Goal: Task Accomplishment & Management: Use online tool/utility

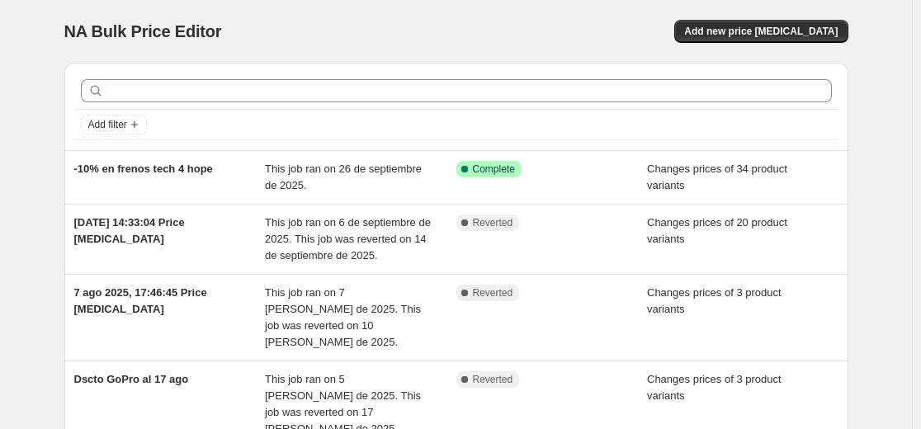
click at [663, 46] on div "NA Bulk Price Editor. This page is ready NA Bulk Price Editor Add new price [ME…" at bounding box center [456, 31] width 784 height 63
click at [568, 69] on div "Add filter" at bounding box center [456, 106] width 784 height 87
click at [798, 34] on span "Add new price [MEDICAL_DATA]" at bounding box center [760, 31] width 153 height 13
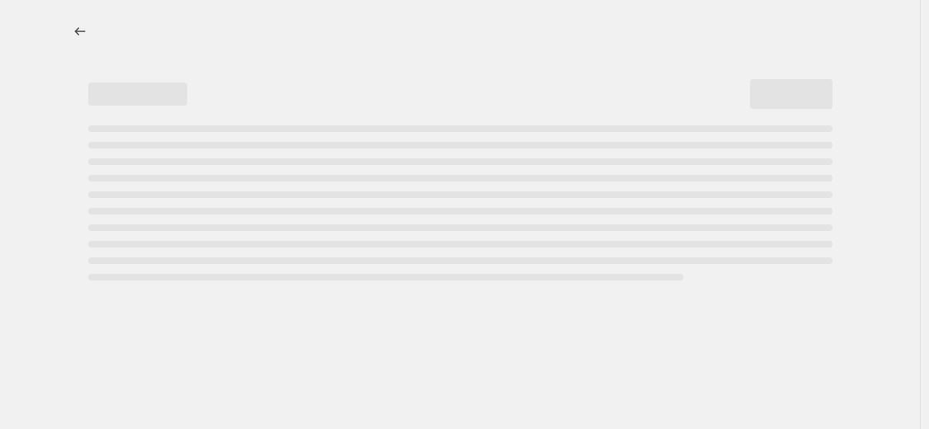
select select "percentage"
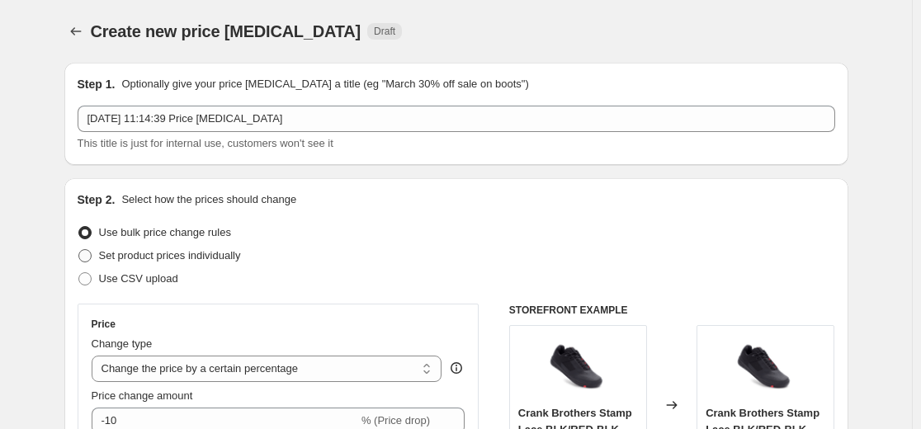
click at [130, 257] on span "Set product prices individually" at bounding box center [170, 255] width 142 height 12
click at [79, 250] on input "Set product prices individually" at bounding box center [78, 249] width 1 height 1
radio input "true"
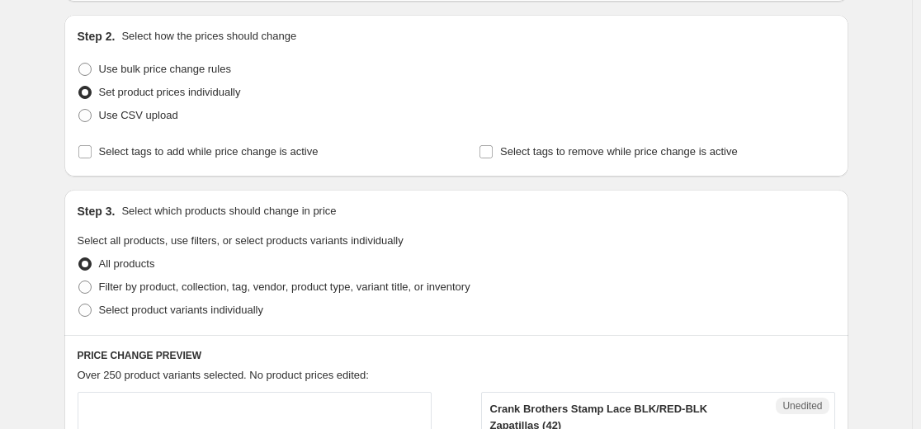
scroll to position [165, 0]
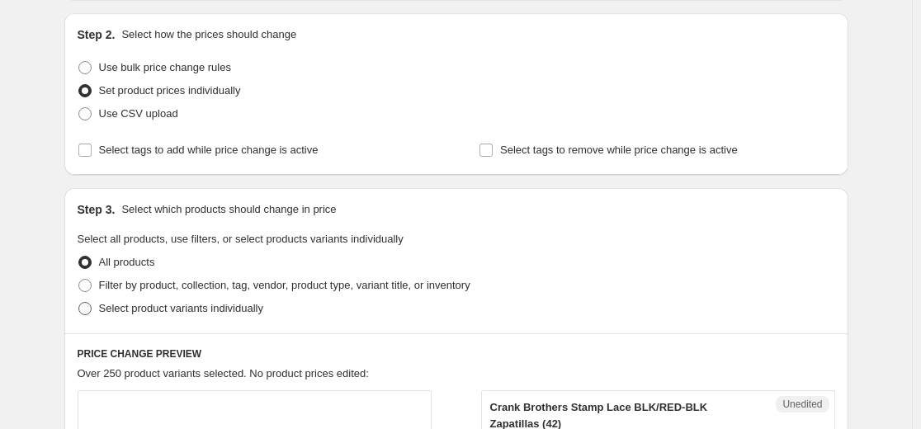
click at [102, 300] on span "Select product variants individually" at bounding box center [181, 308] width 164 height 16
click at [79, 302] on input "Select product variants individually" at bounding box center [78, 302] width 1 height 1
radio input "true"
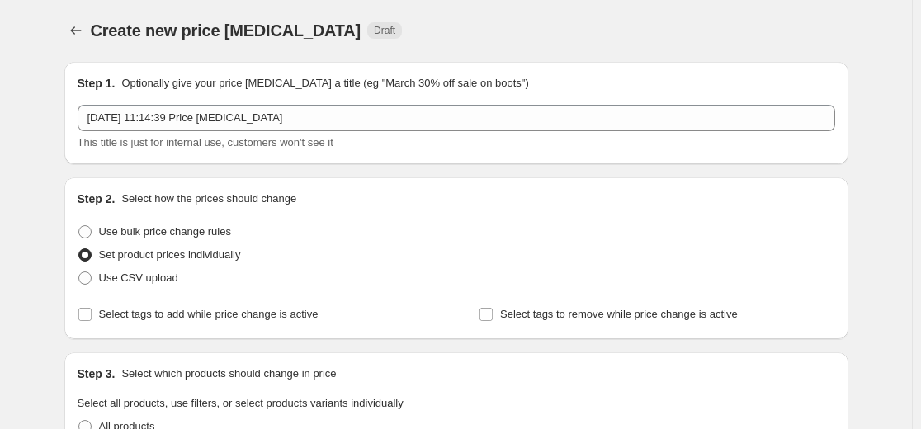
scroll to position [0, 0]
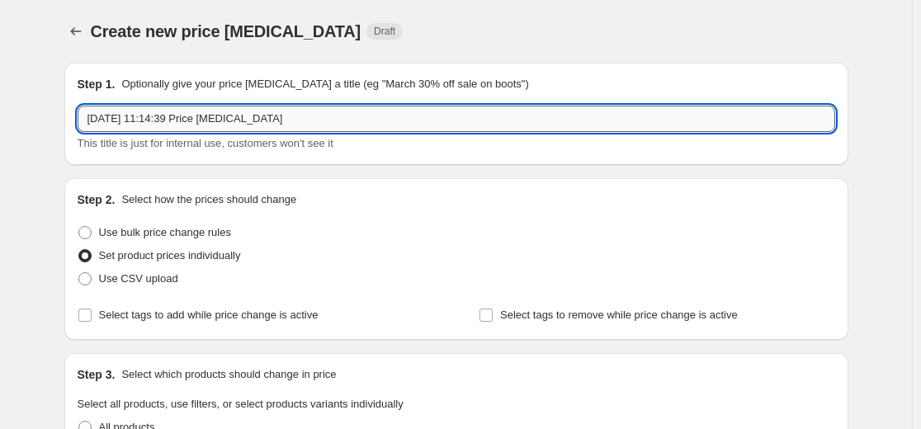
click at [199, 130] on input "[DATE] 11:14:39 Price [MEDICAL_DATA]" at bounding box center [456, 119] width 757 height 26
click at [199, 122] on input "[DATE] 11:14:39 Price [MEDICAL_DATA]" at bounding box center [456, 119] width 757 height 26
paste input "descuentos de [MEDICAL_DATA] desde [DATE] 23:00 hasta 13/10"
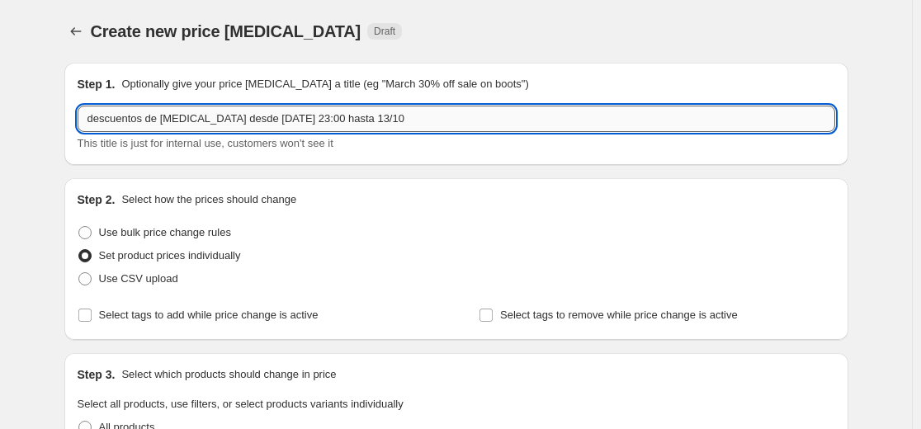
click at [126, 120] on input "descuentos de [MEDICAL_DATA] desde [DATE] 23:00 hasta 13/10" at bounding box center [456, 119] width 757 height 26
click at [139, 120] on input "Dscto de [MEDICAL_DATA] desde [DATE] 23:00 hasta 13/10" at bounding box center [456, 119] width 757 height 26
drag, startPoint x: 183, startPoint y: 121, endPoint x: 165, endPoint y: 121, distance: 18.1
click at [165, 121] on input "Dscto [MEDICAL_DATA] desde [DATE] 23:00 hasta 13/10" at bounding box center [456, 119] width 757 height 26
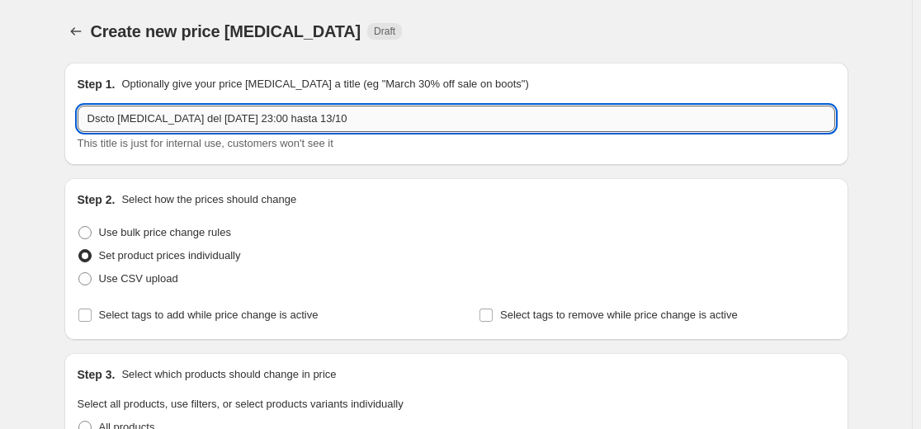
drag, startPoint x: 256, startPoint y: 119, endPoint x: 200, endPoint y: 122, distance: 56.2
click at [200, 122] on input "Dscto [MEDICAL_DATA] del [DATE] 23:00 hasta 13/10" at bounding box center [456, 119] width 757 height 26
click at [271, 118] on input "Dscto [MEDICAL_DATA] del 04/10 al 13/10" at bounding box center [456, 119] width 757 height 26
type input "Dscto [MEDICAL_DATA] del 04/10 al 13/10"
click at [349, 206] on div "Step 2. Select how the prices should change" at bounding box center [456, 199] width 757 height 16
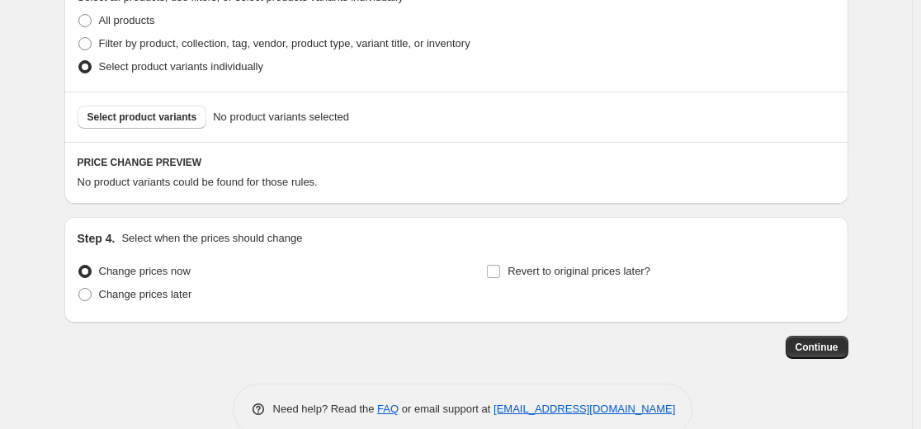
scroll to position [412, 0]
